Goal: Transaction & Acquisition: Subscribe to service/newsletter

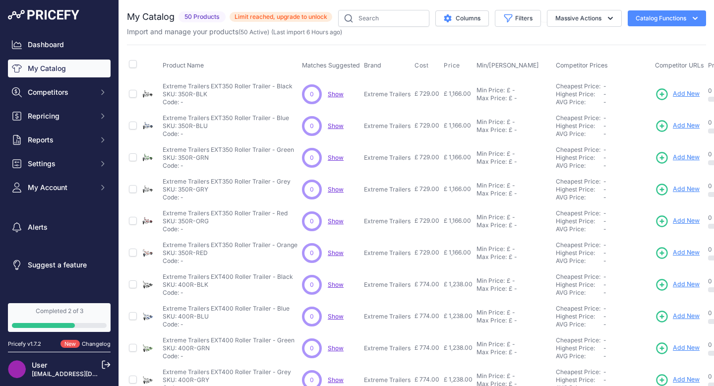
click at [261, 18] on span "Limit reached, upgrade to unlock" at bounding box center [281, 17] width 103 height 10
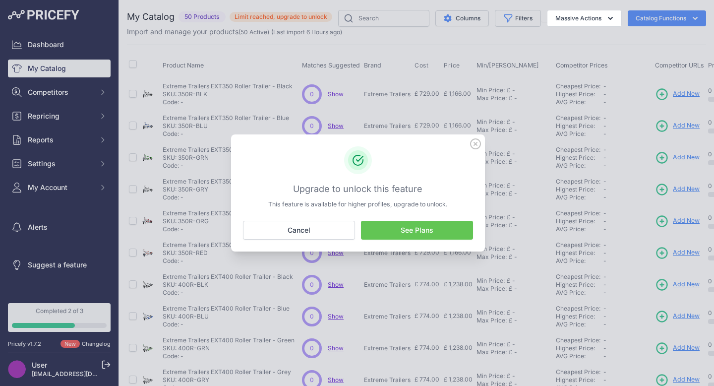
click at [474, 146] on icon at bounding box center [475, 143] width 11 height 11
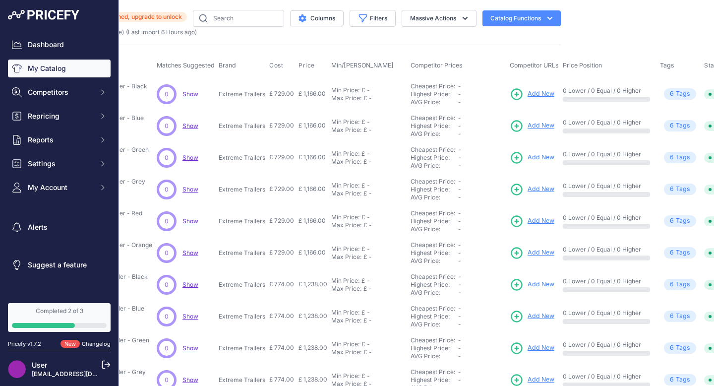
scroll to position [0, 194]
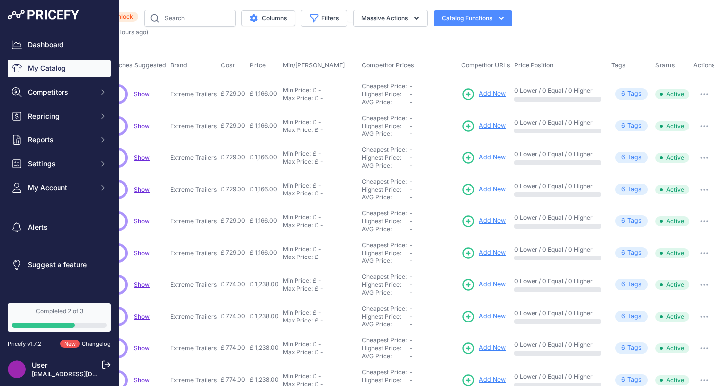
click at [464, 94] on icon at bounding box center [468, 94] width 10 height 10
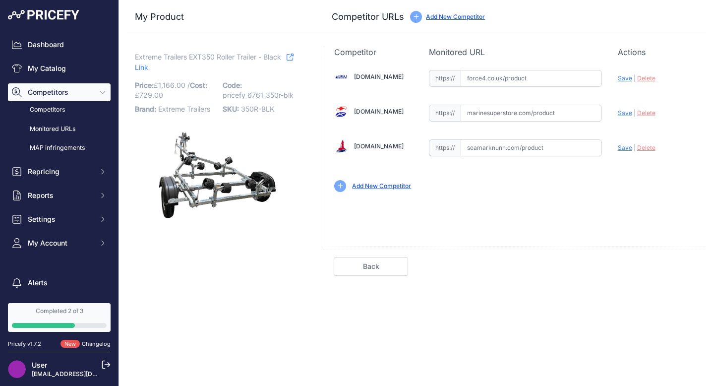
click at [386, 187] on link "Add New Competitor" at bounding box center [381, 185] width 59 height 7
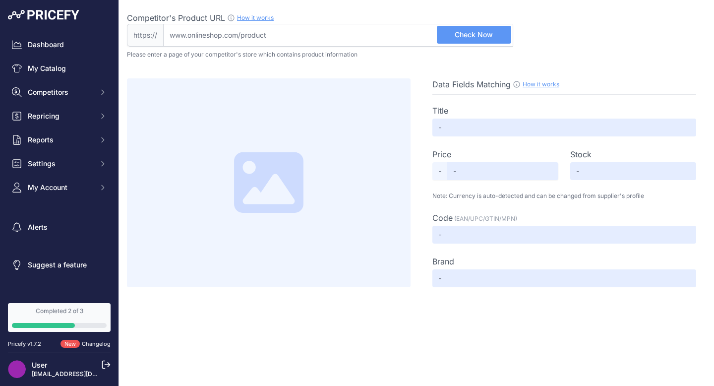
click at [313, 34] on input "Competitor's Product URL How it works In order to create your competitor's extr…" at bounding box center [338, 35] width 350 height 23
type input "e"
click at [330, 40] on input "Competitor's Product URL How it works In order to create your competitor's extr…" at bounding box center [338, 35] width 350 height 23
paste input "https://www.extreme-trailers.co.uk/"
drag, startPoint x: 192, startPoint y: 36, endPoint x: 159, endPoint y: 36, distance: 33.2
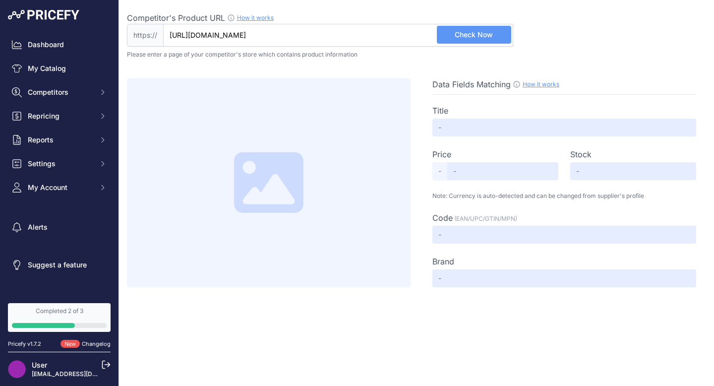
click at [159, 36] on div "https:// https://www.extreme-trailers.co.uk/ Valid Not A Product URL" at bounding box center [320, 35] width 386 height 23
type input "www.extreme-trailers.co.uk/"
click at [474, 36] on span "Check Now" at bounding box center [474, 35] width 38 height 10
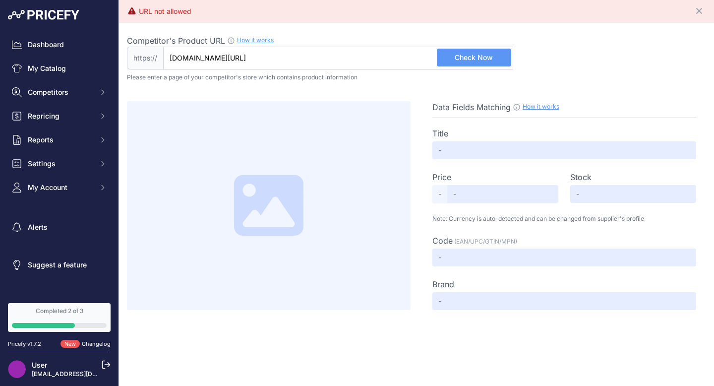
click at [256, 41] on link "How it works" at bounding box center [255, 39] width 37 height 7
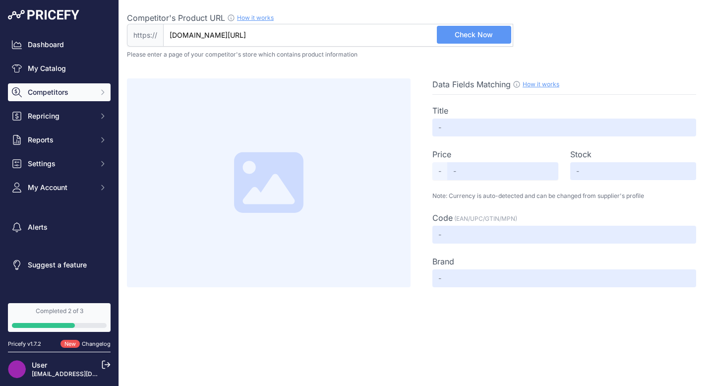
click at [61, 95] on span "Competitors" at bounding box center [60, 92] width 65 height 10
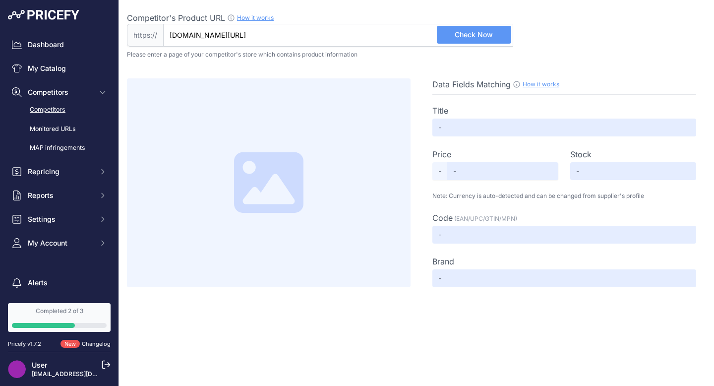
click at [56, 109] on link "Competitors" at bounding box center [59, 109] width 103 height 17
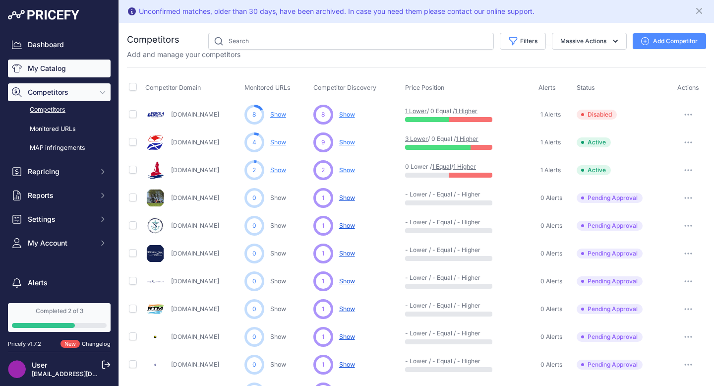
click at [43, 69] on link "My Catalog" at bounding box center [59, 69] width 103 height 18
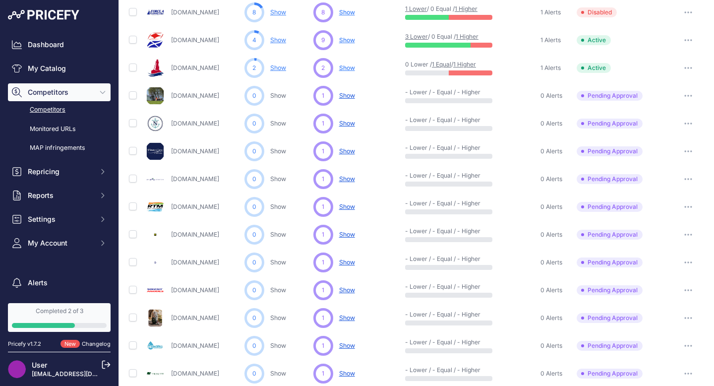
scroll to position [108, 0]
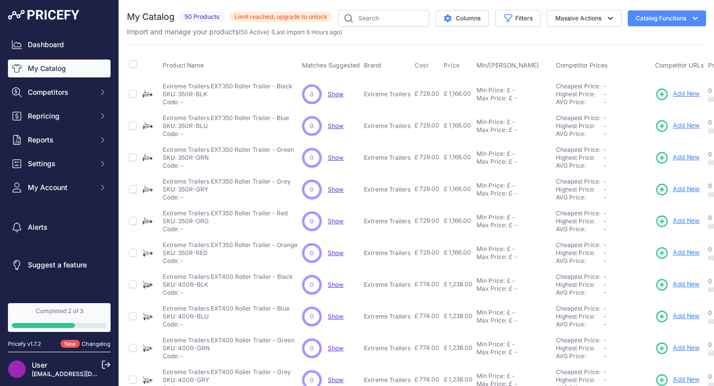
click at [307, 18] on span "Limit reached, upgrade to unlock" at bounding box center [281, 17] width 103 height 10
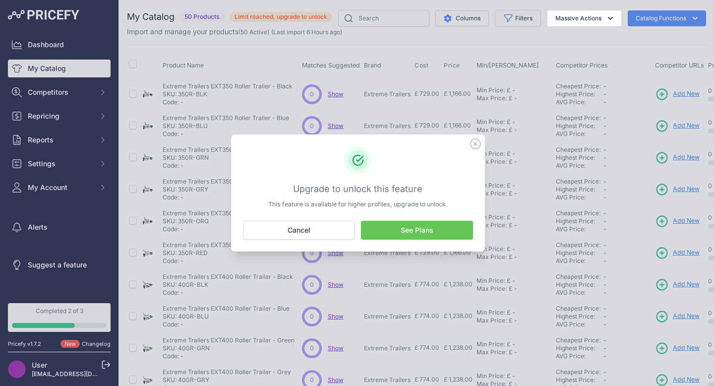
click at [390, 226] on link "See Plans" at bounding box center [417, 230] width 112 height 19
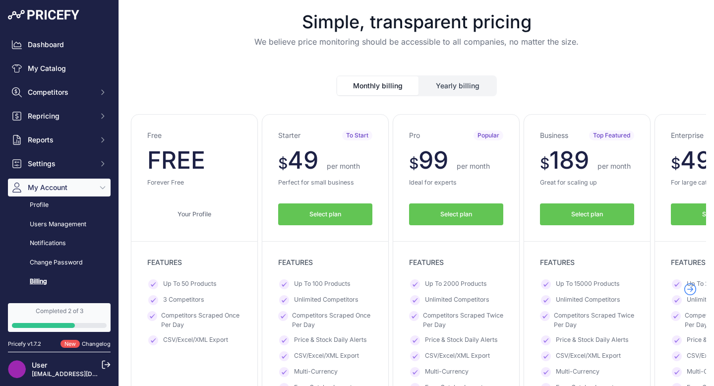
click at [447, 85] on button "Yearly billing" at bounding box center [458, 85] width 76 height 19
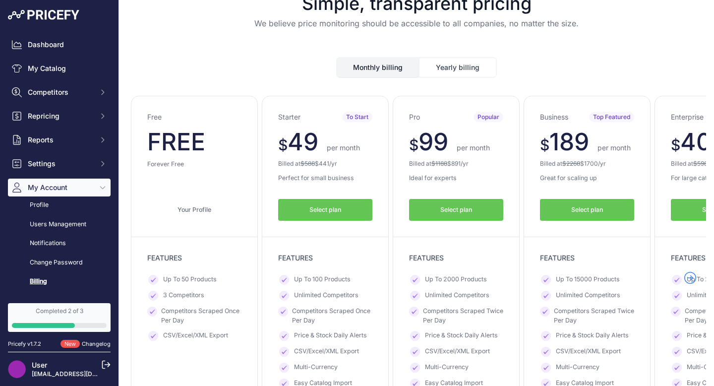
scroll to position [11, 0]
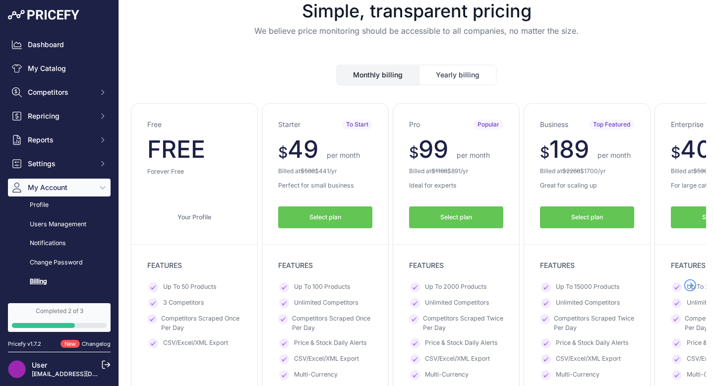
click at [379, 77] on button "Monthly billing" at bounding box center [377, 74] width 81 height 19
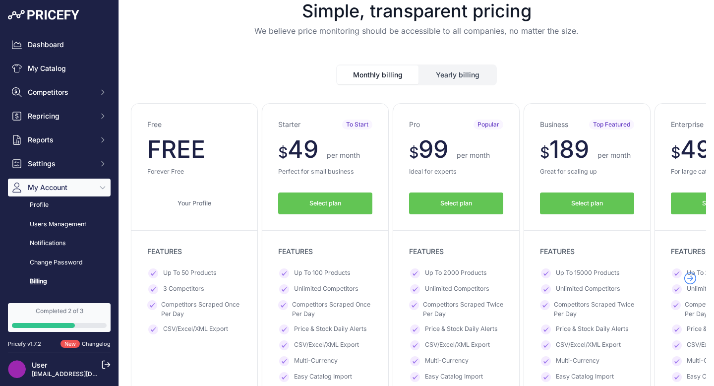
click at [456, 73] on button "Yearly billing" at bounding box center [458, 74] width 76 height 19
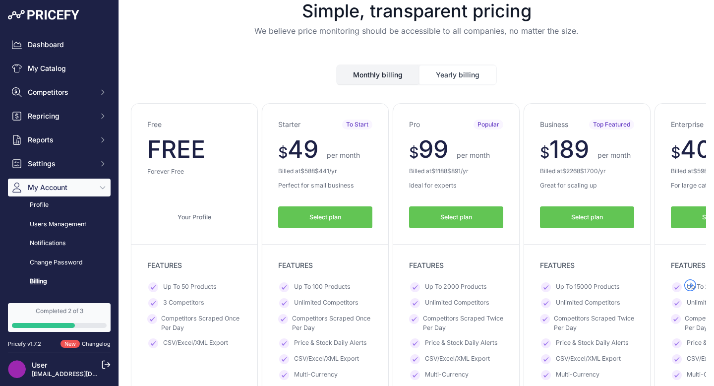
click at [384, 72] on button "Monthly billing" at bounding box center [377, 74] width 81 height 19
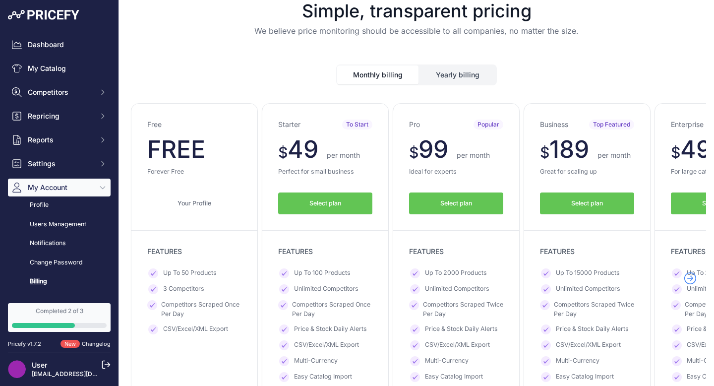
click at [380, 74] on button "Monthly billing" at bounding box center [377, 74] width 81 height 19
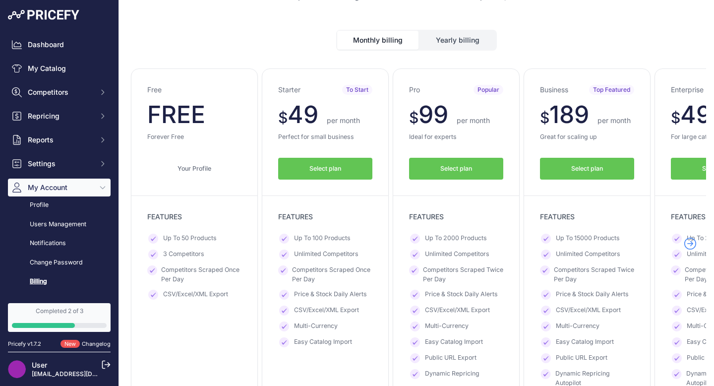
scroll to position [0, 0]
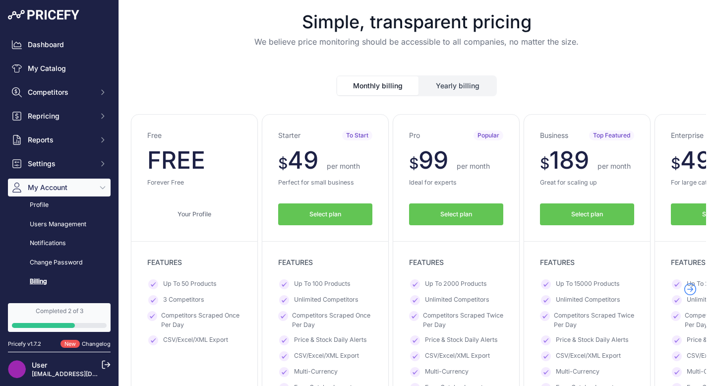
click at [440, 79] on button "Yearly billing" at bounding box center [458, 85] width 76 height 19
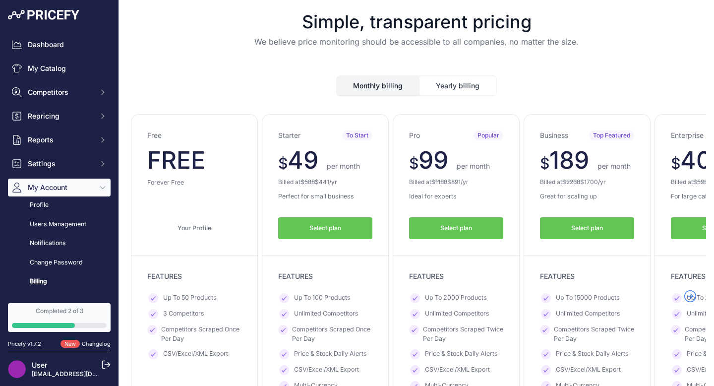
click at [364, 86] on button "Monthly billing" at bounding box center [377, 85] width 81 height 19
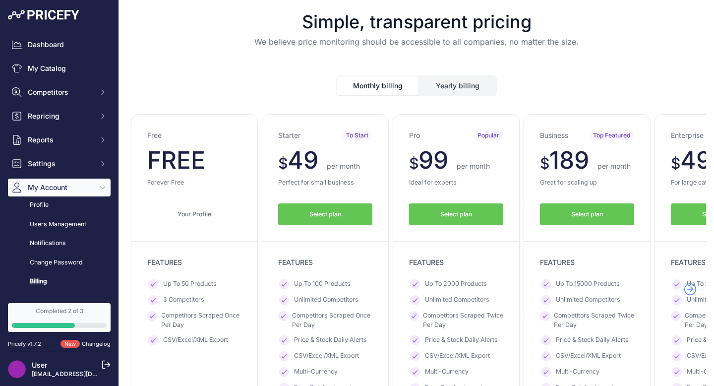
click at [456, 85] on button "Yearly billing" at bounding box center [458, 85] width 76 height 19
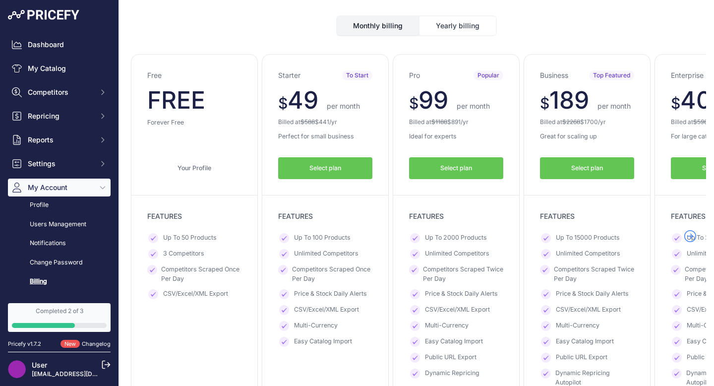
scroll to position [59, 0]
